Goal: Information Seeking & Learning: Learn about a topic

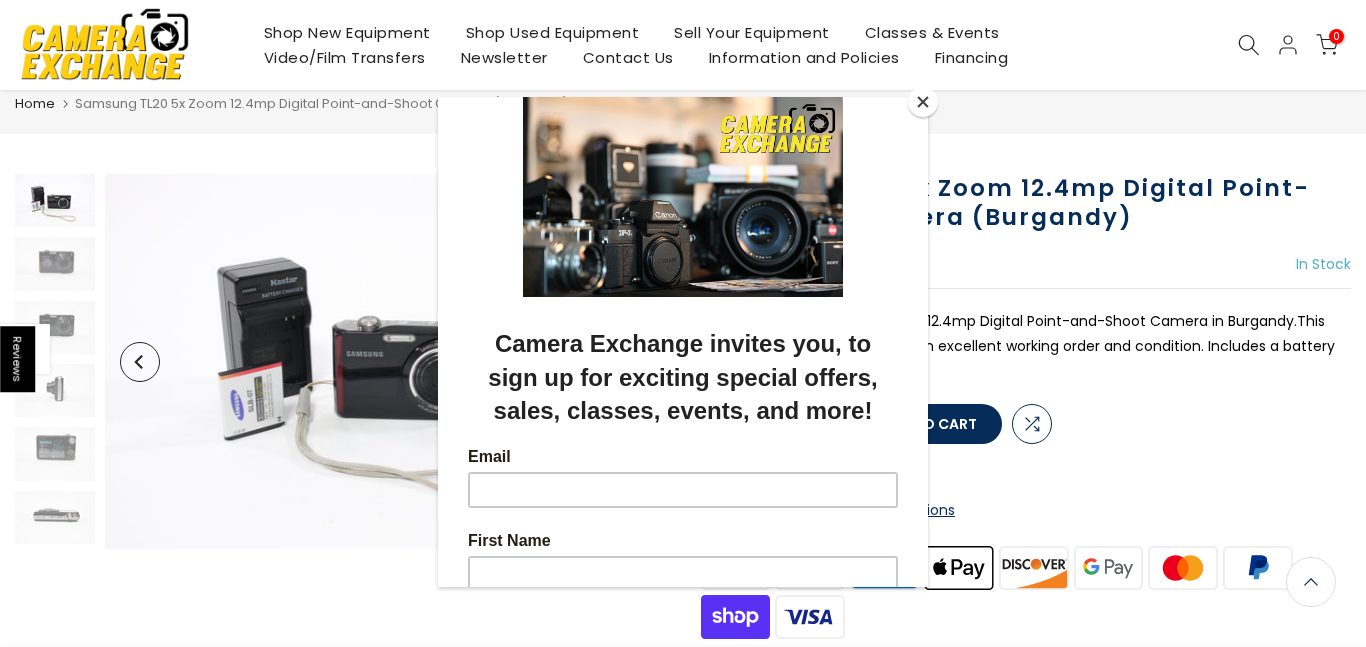
scroll to position [40, 0]
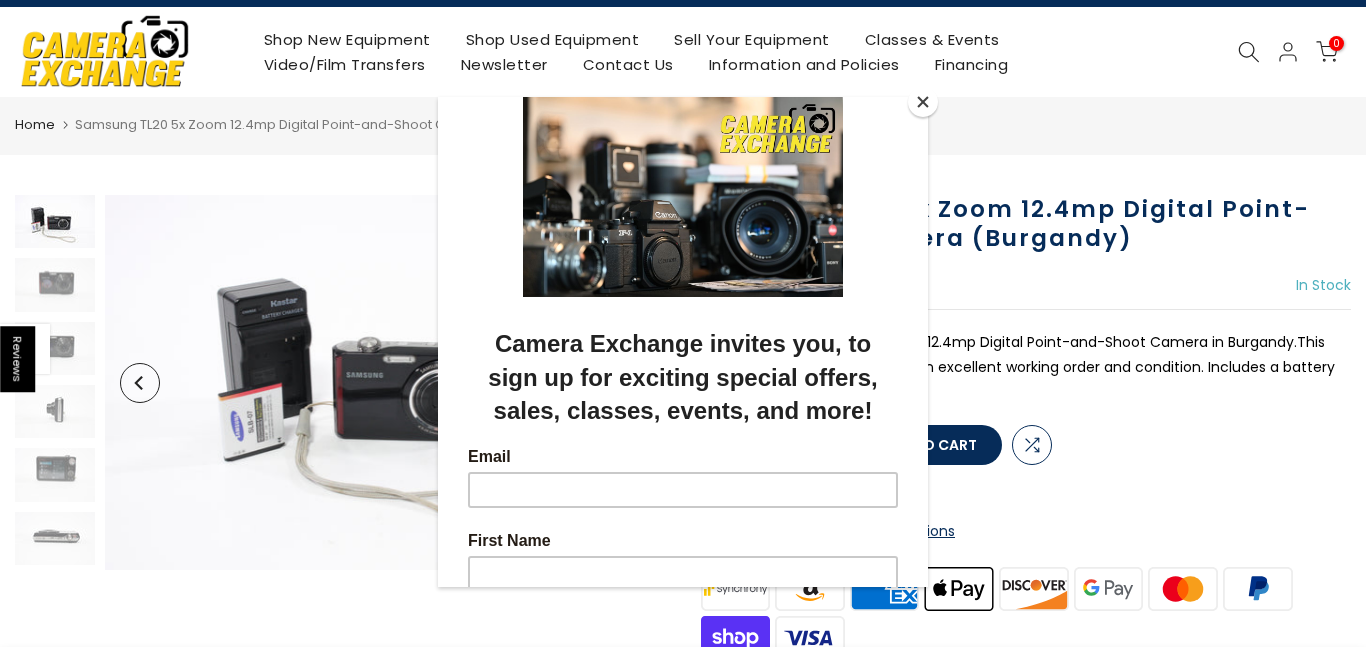
click at [921, 90] on button "Close" at bounding box center [923, 102] width 30 height 30
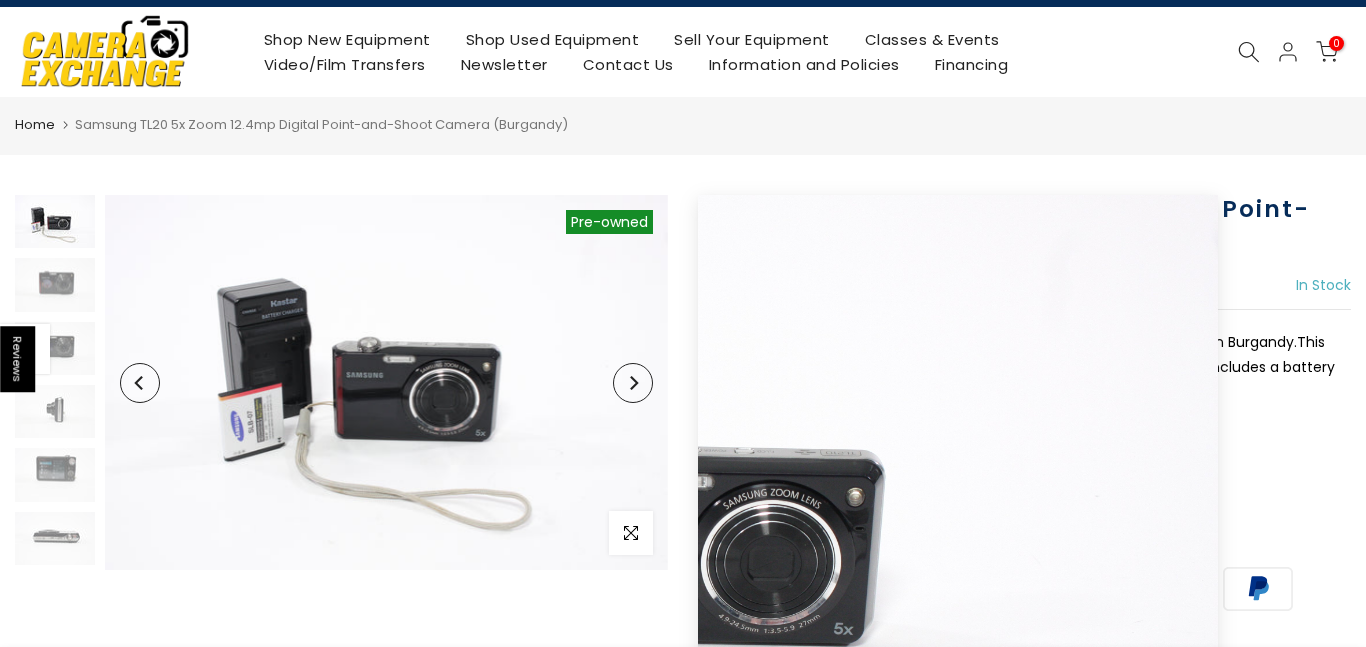
click at [628, 396] on button "Next" at bounding box center [633, 383] width 40 height 40
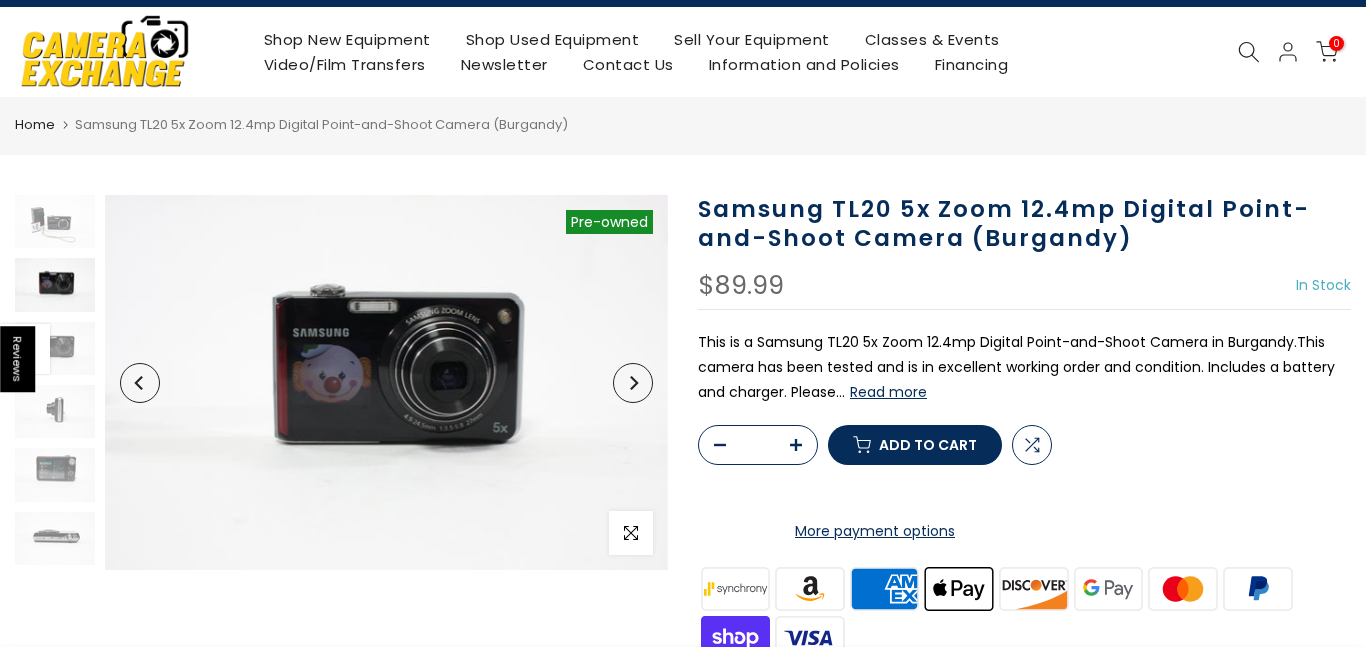
click at [628, 396] on button "Next" at bounding box center [633, 383] width 40 height 40
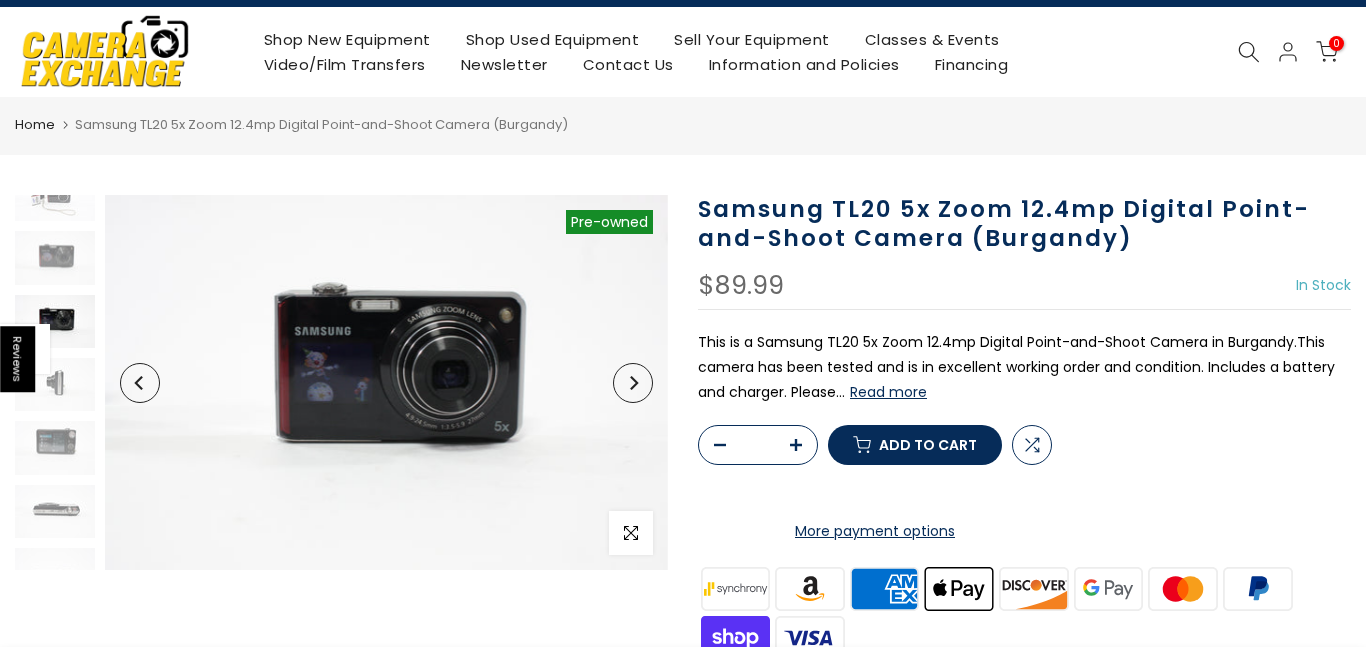
click at [628, 396] on button "Next" at bounding box center [633, 383] width 40 height 40
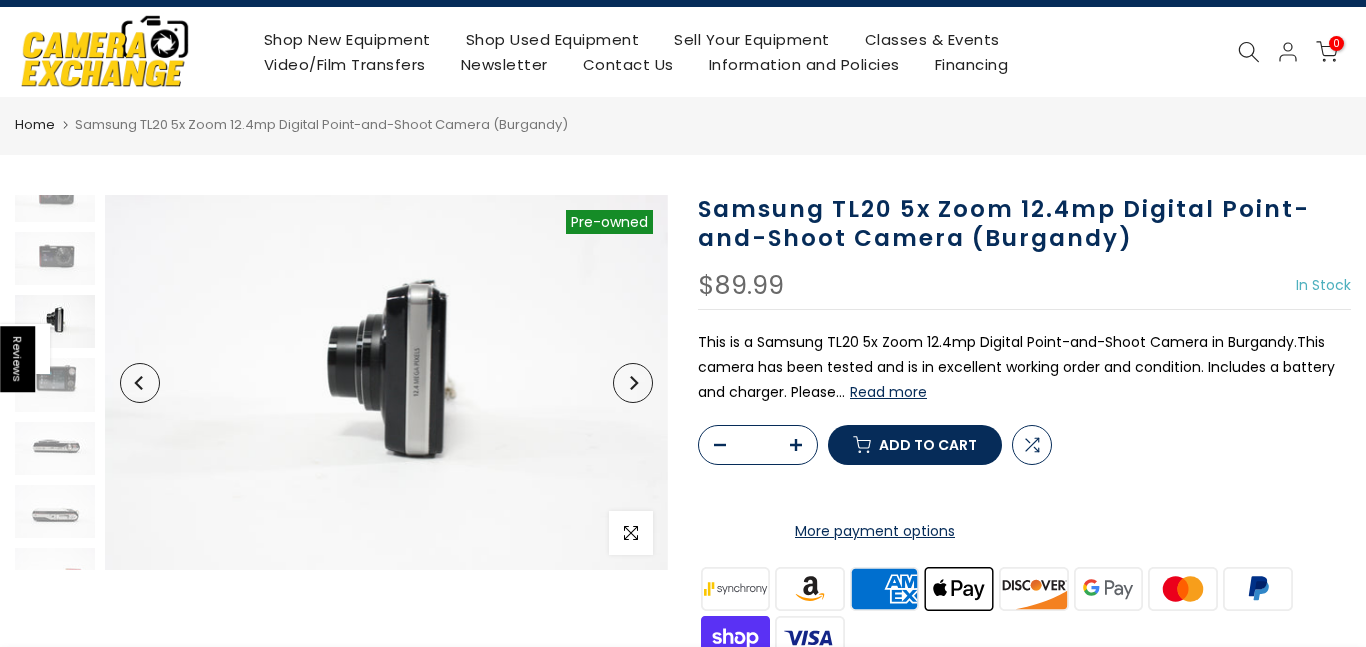
click at [628, 396] on button "Next" at bounding box center [633, 383] width 40 height 40
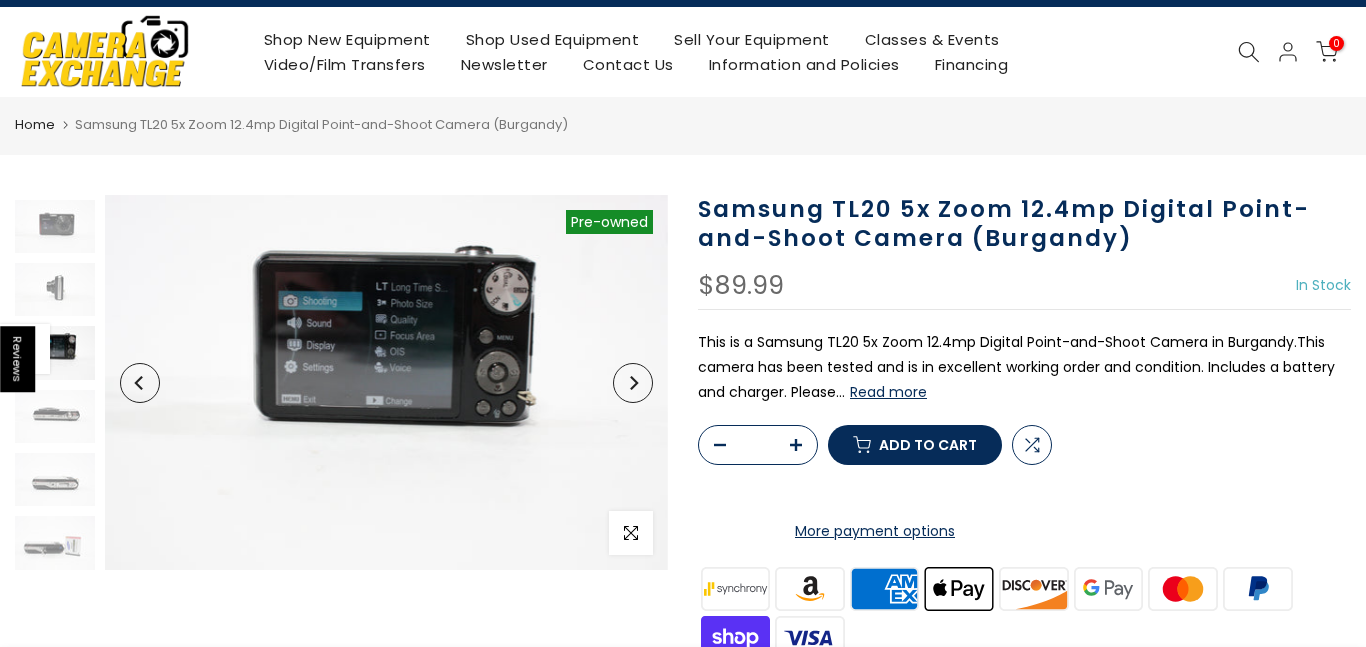
click at [628, 396] on button "Next" at bounding box center [633, 383] width 40 height 40
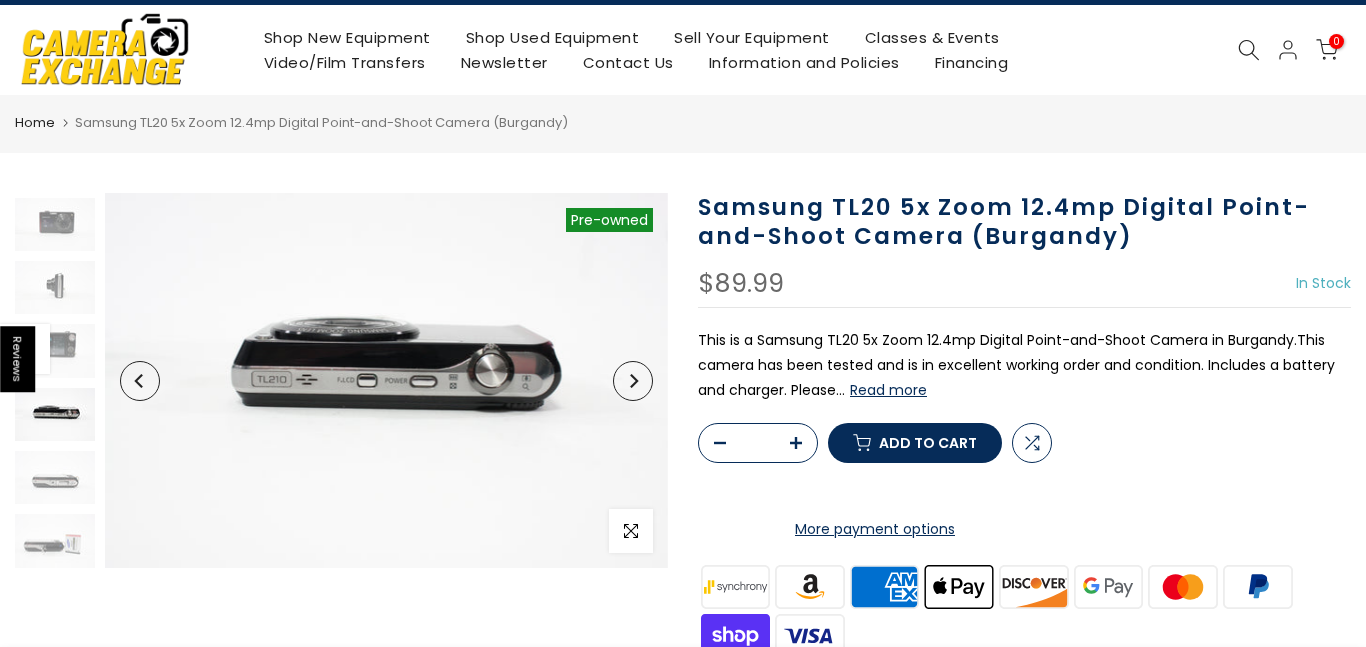
click at [129, 378] on button "Previous" at bounding box center [140, 381] width 40 height 40
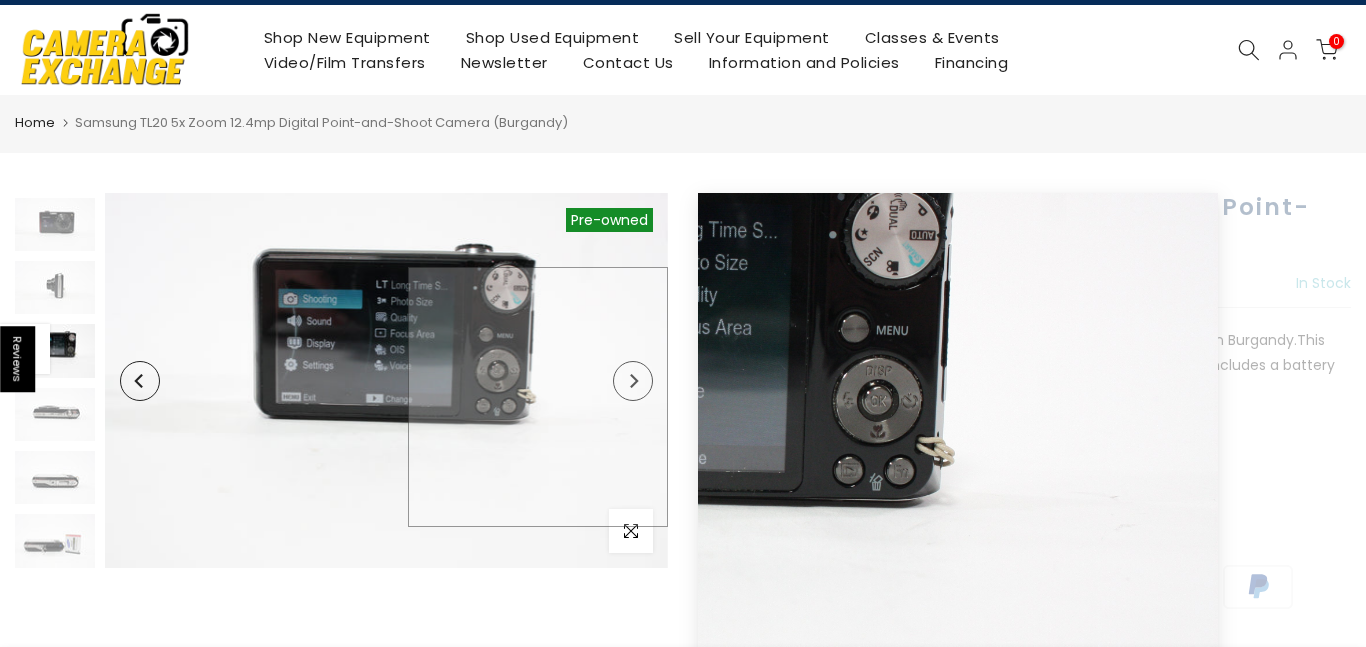
click at [650, 392] on img at bounding box center [386, 380] width 563 height 375
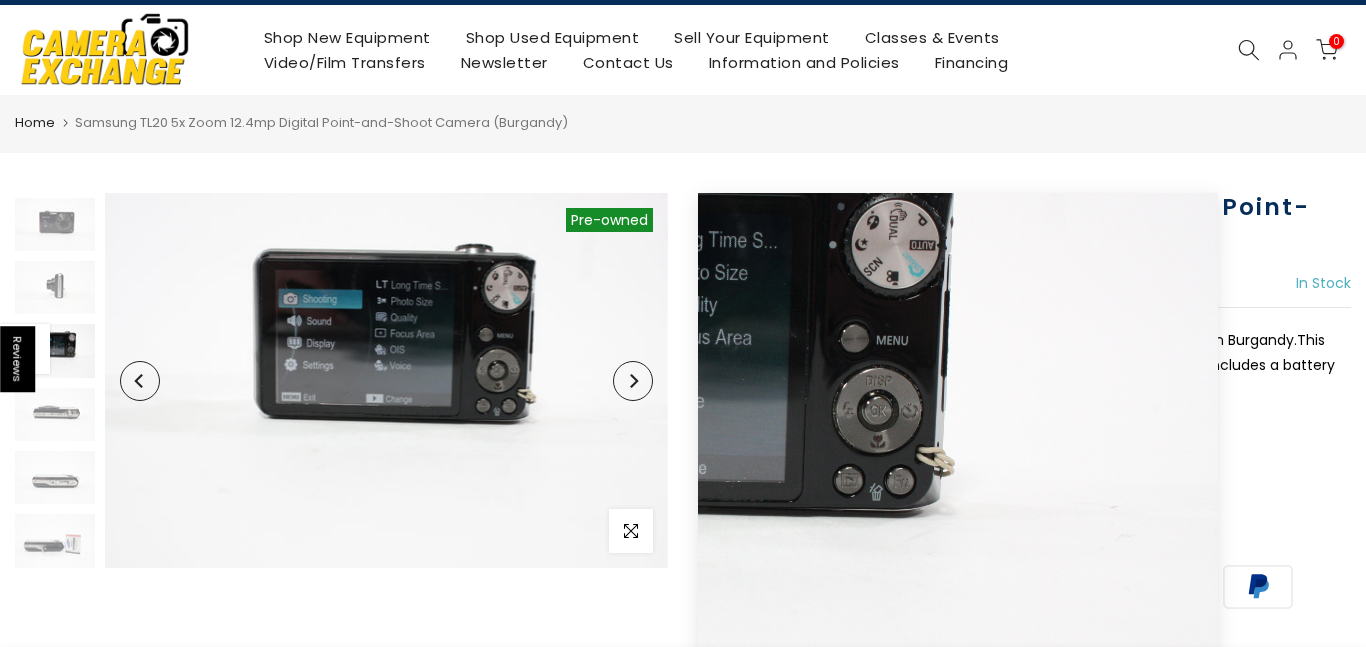
click at [643, 386] on button "Next" at bounding box center [633, 381] width 40 height 40
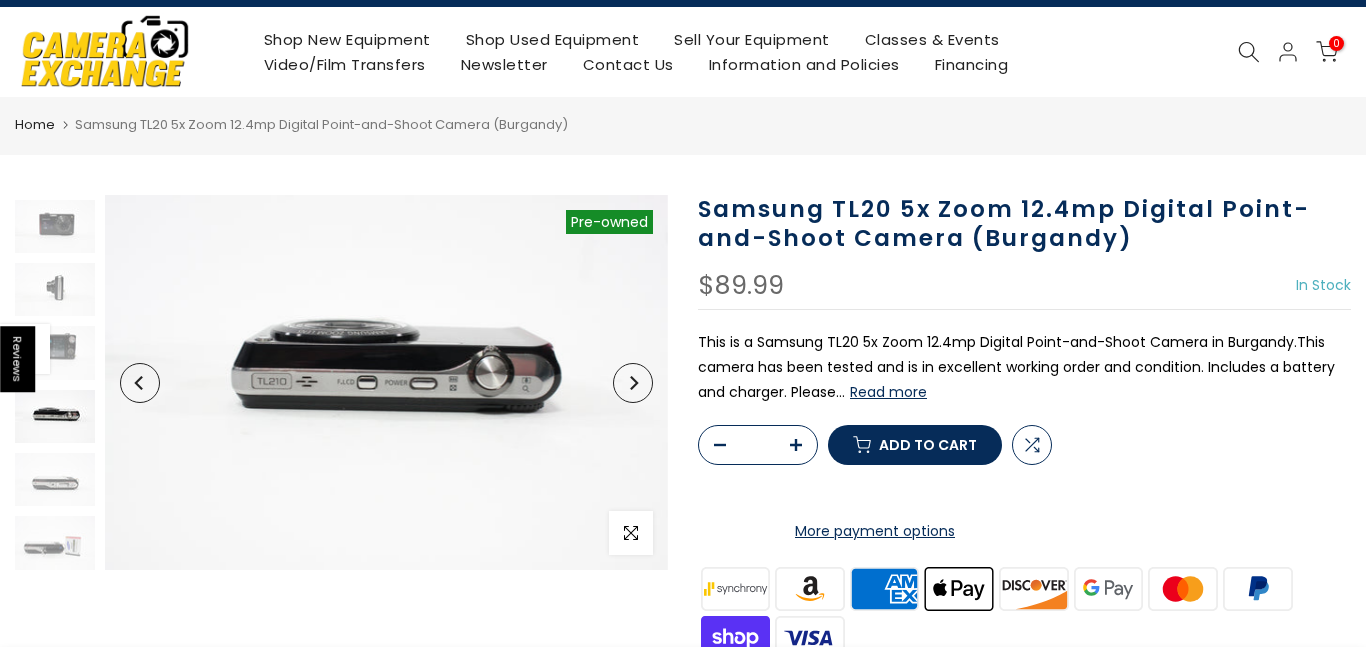
click at [643, 386] on button "Next" at bounding box center [633, 383] width 40 height 40
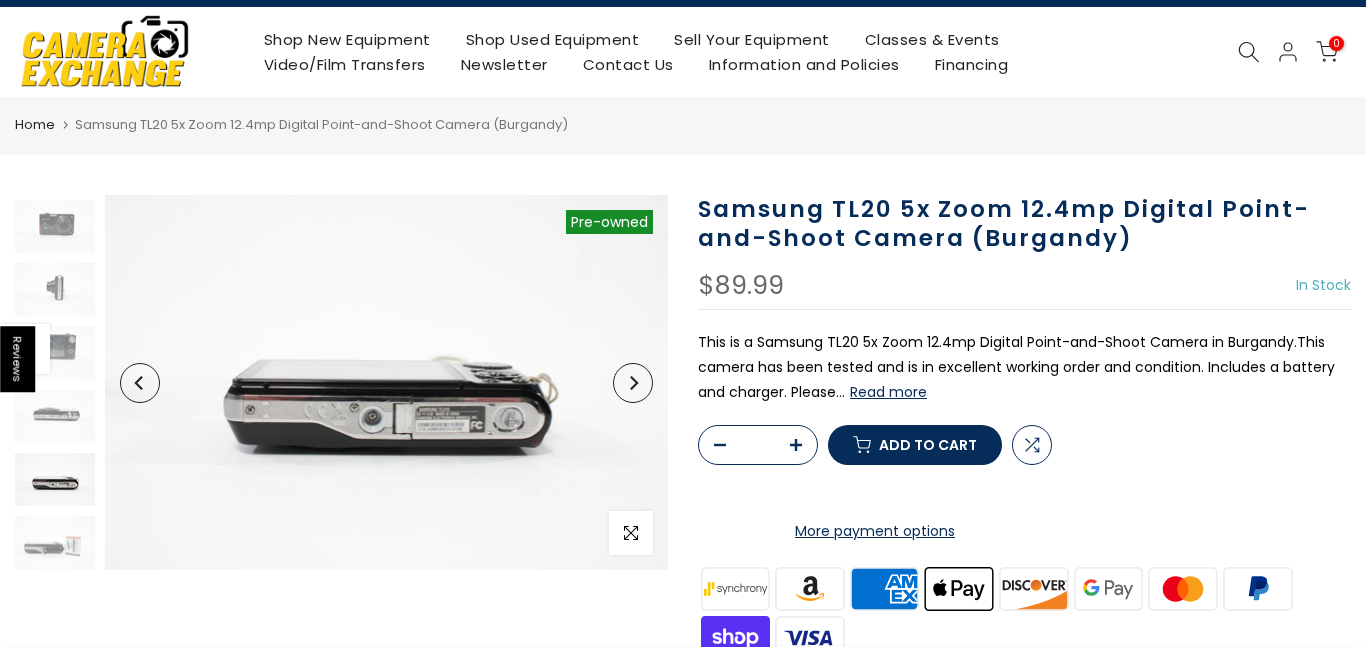
click at [643, 386] on button "Next" at bounding box center [633, 383] width 40 height 40
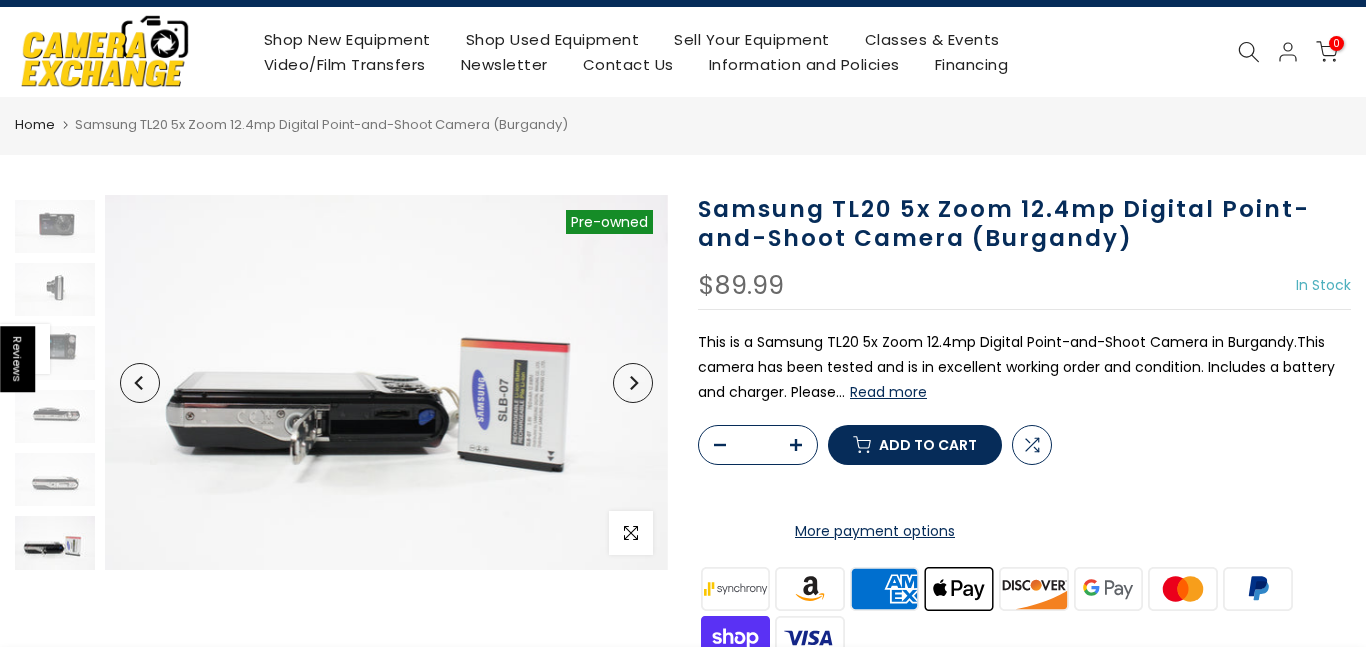
click at [643, 386] on button "Next" at bounding box center [633, 383] width 40 height 40
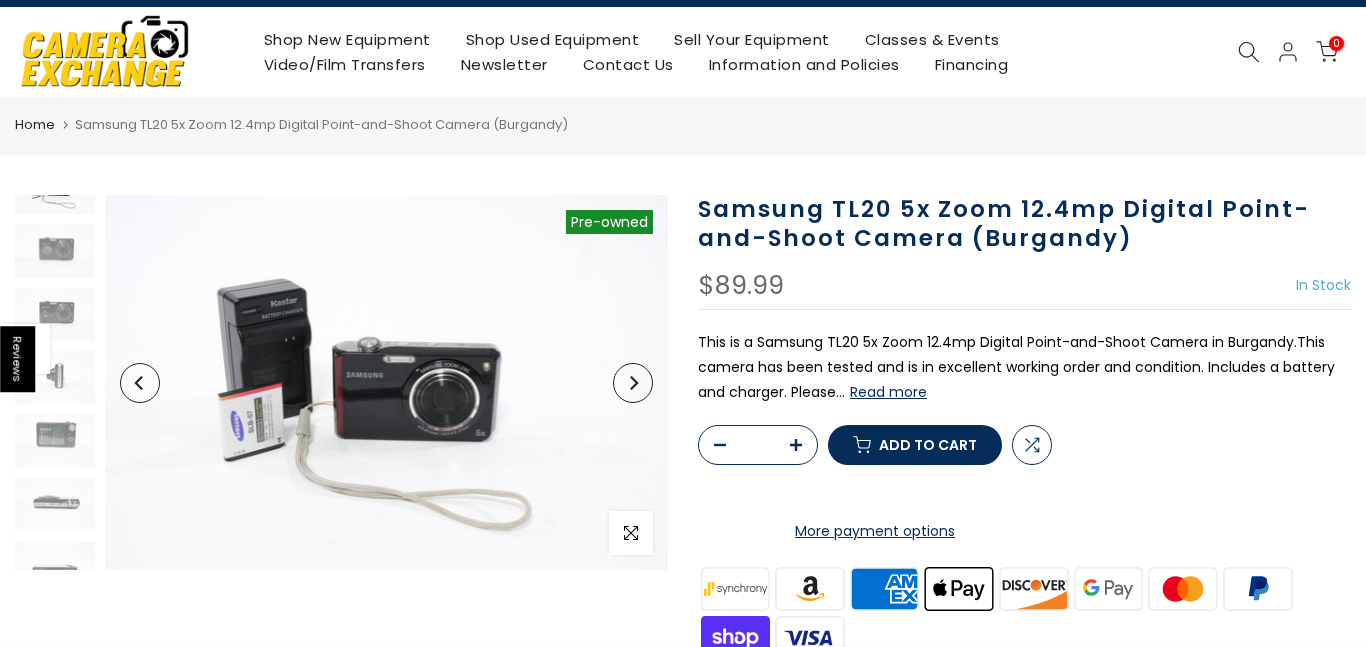
scroll to position [0, 0]
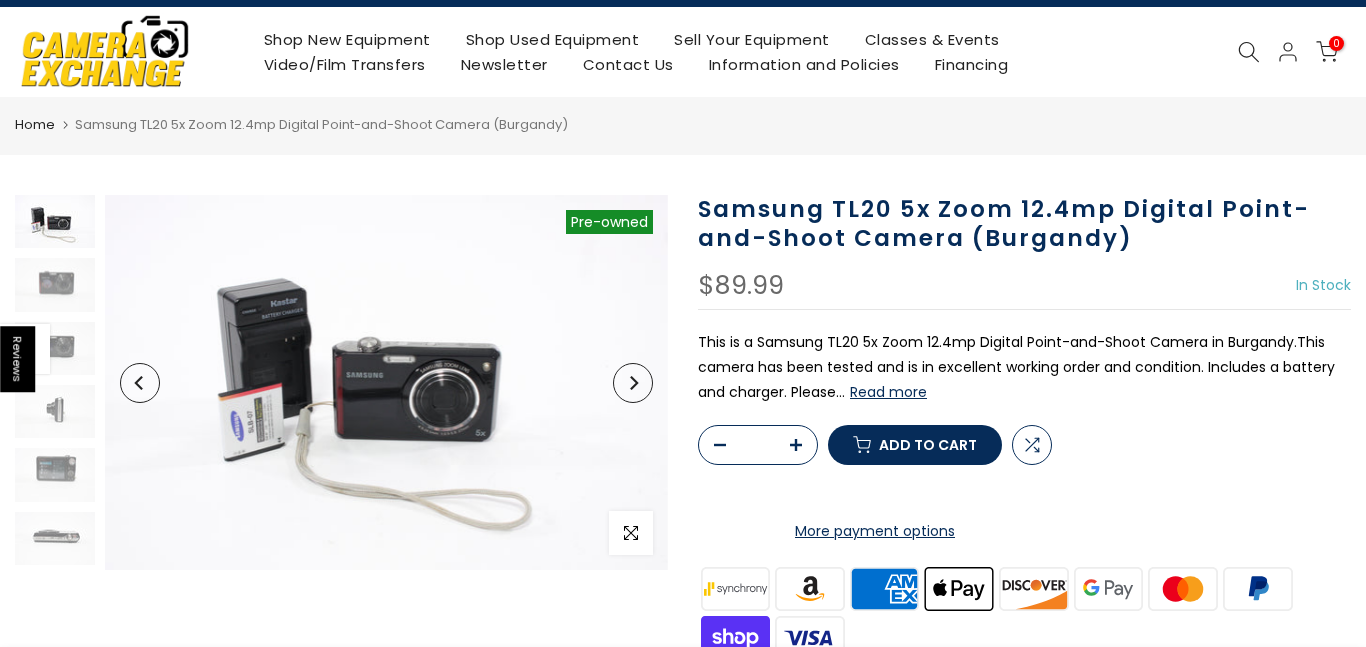
click at [643, 386] on button "Next" at bounding box center [633, 383] width 40 height 40
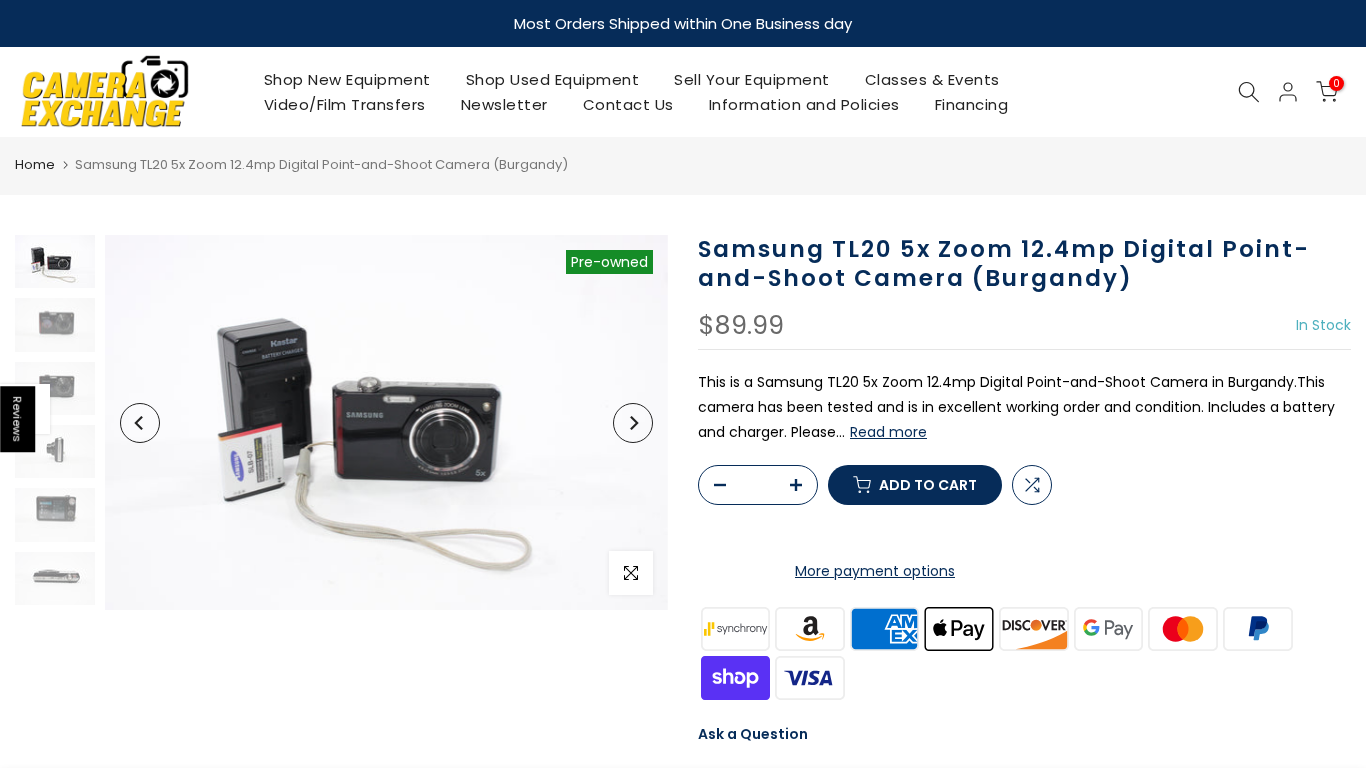
click at [880, 431] on button "Read more" at bounding box center [888, 432] width 77 height 18
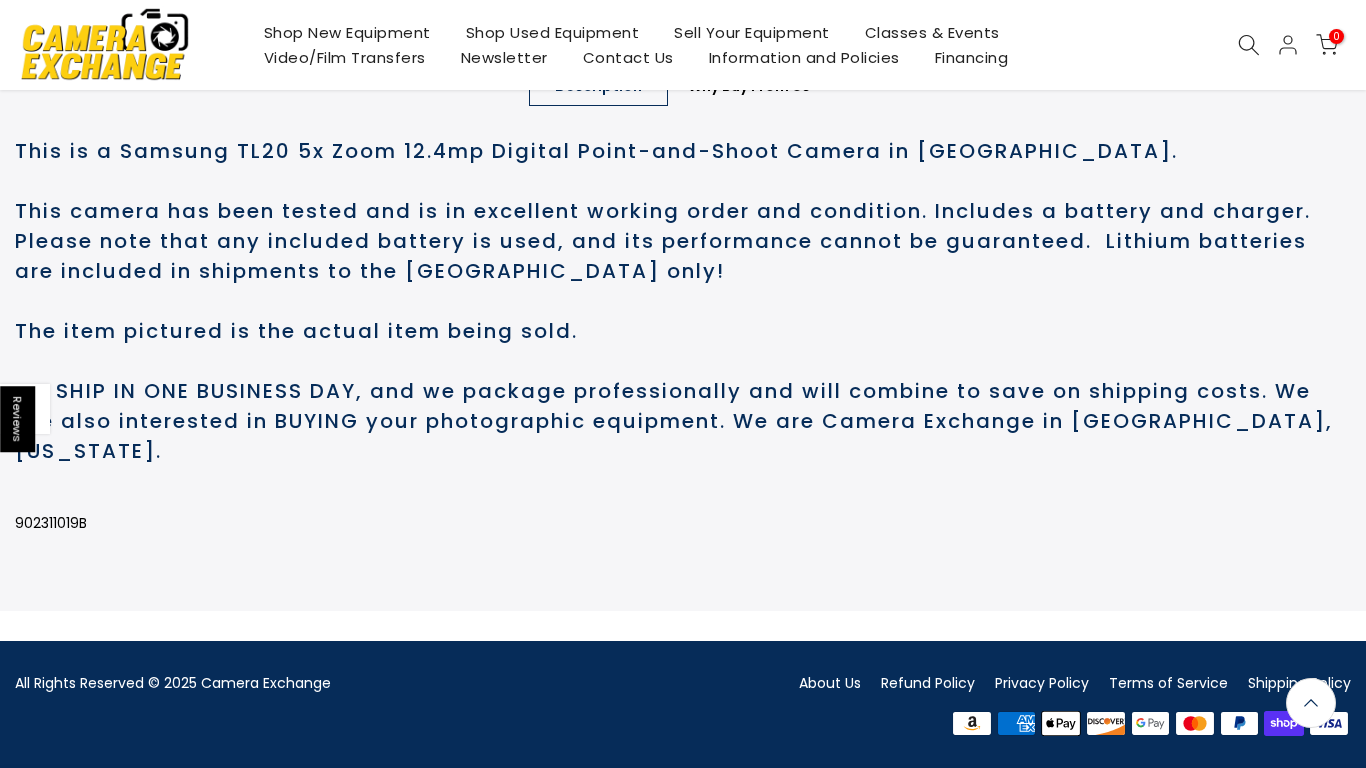
scroll to position [1103, 0]
